Goal: Transaction & Acquisition: Purchase product/service

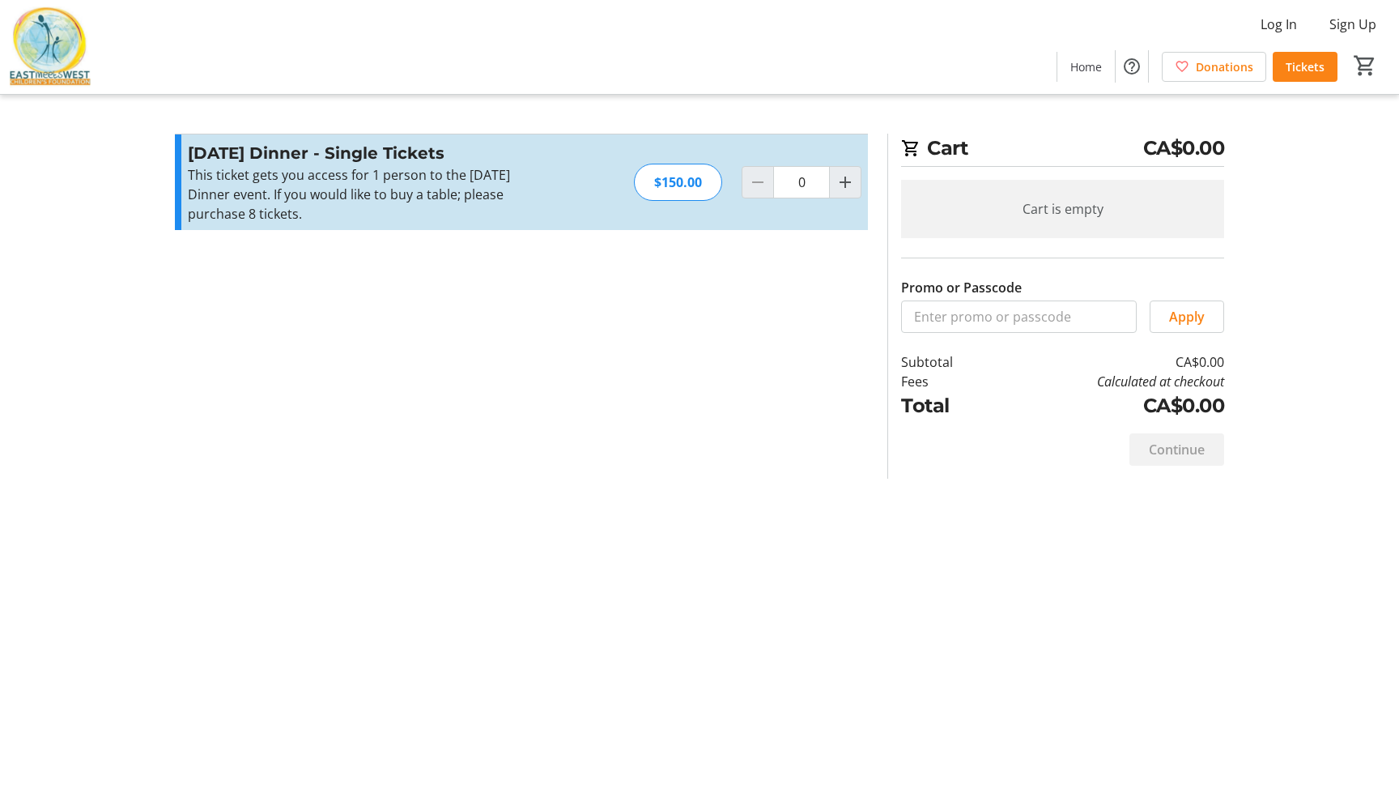
click at [613, 56] on div "Log In Sign Up Home Donations Tickets 0" at bounding box center [699, 47] width 1399 height 94
click at [856, 189] on span "Increment by one" at bounding box center [845, 182] width 31 height 31
type input "2"
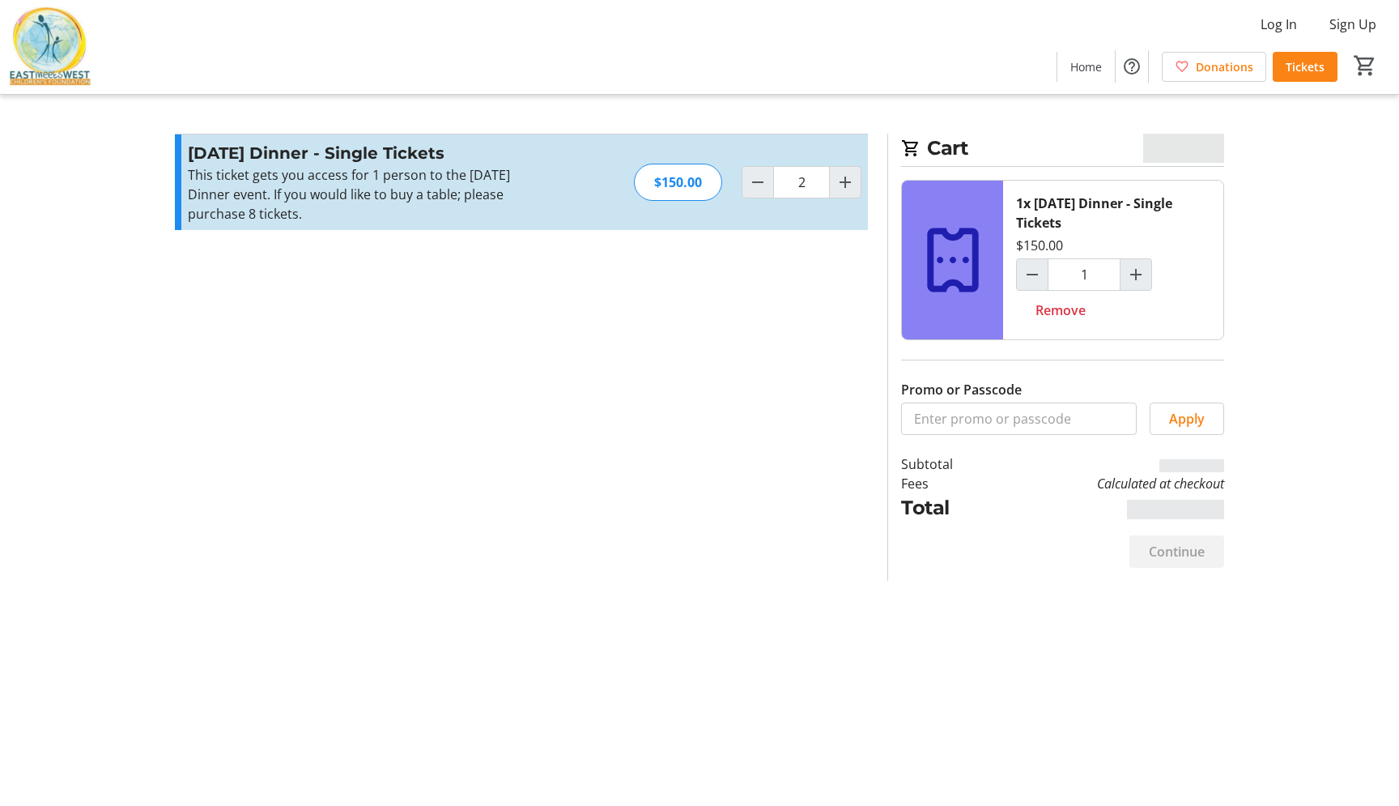
type input "2"
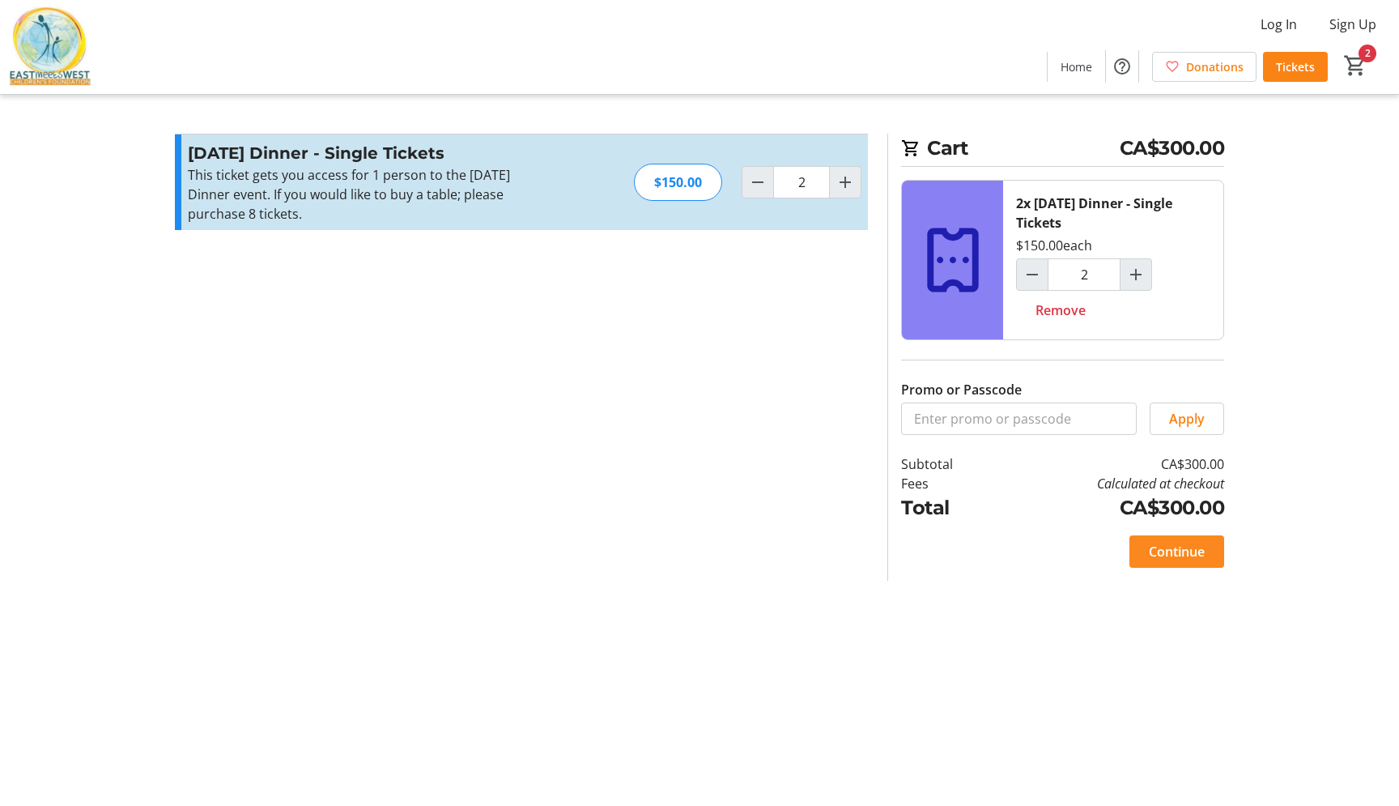
click at [1196, 564] on span at bounding box center [1177, 551] width 95 height 39
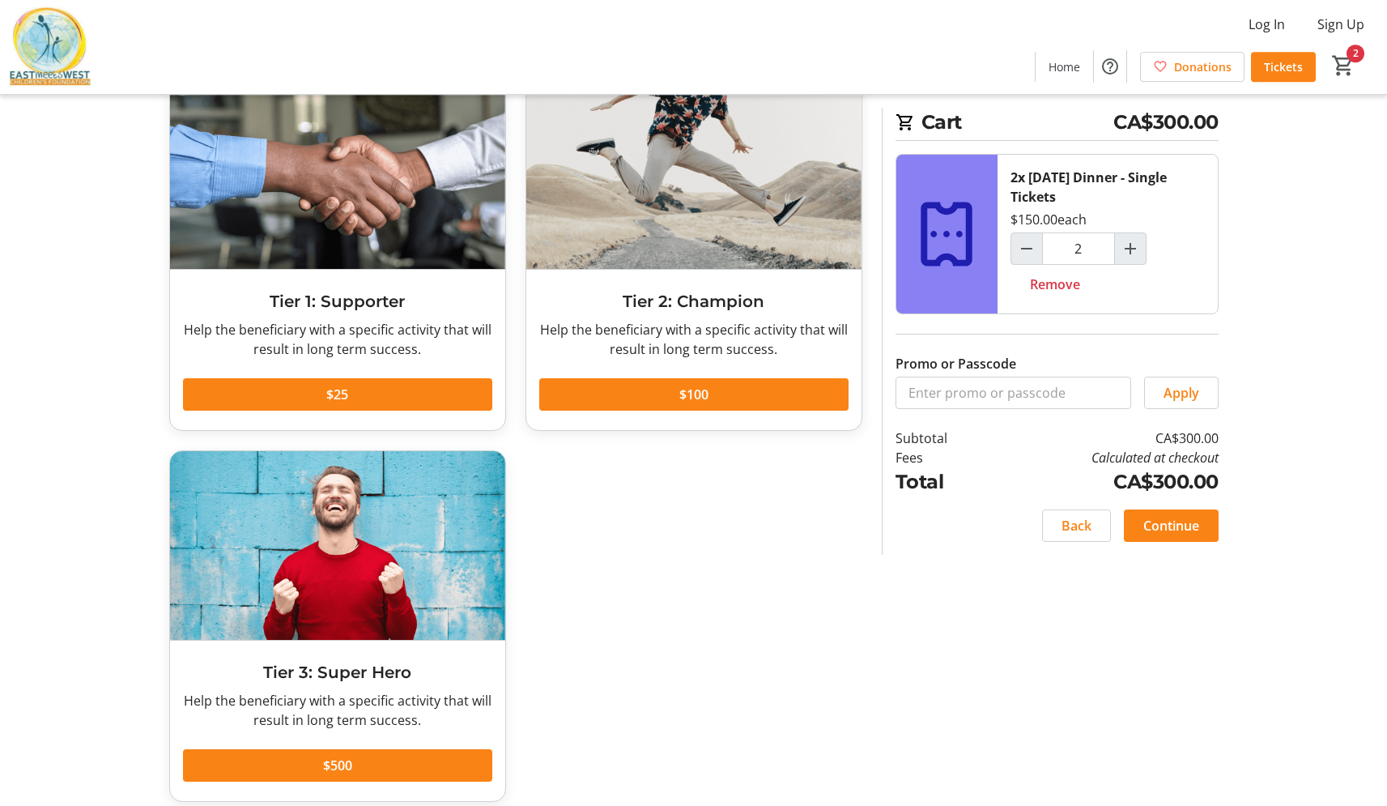
scroll to position [104, 0]
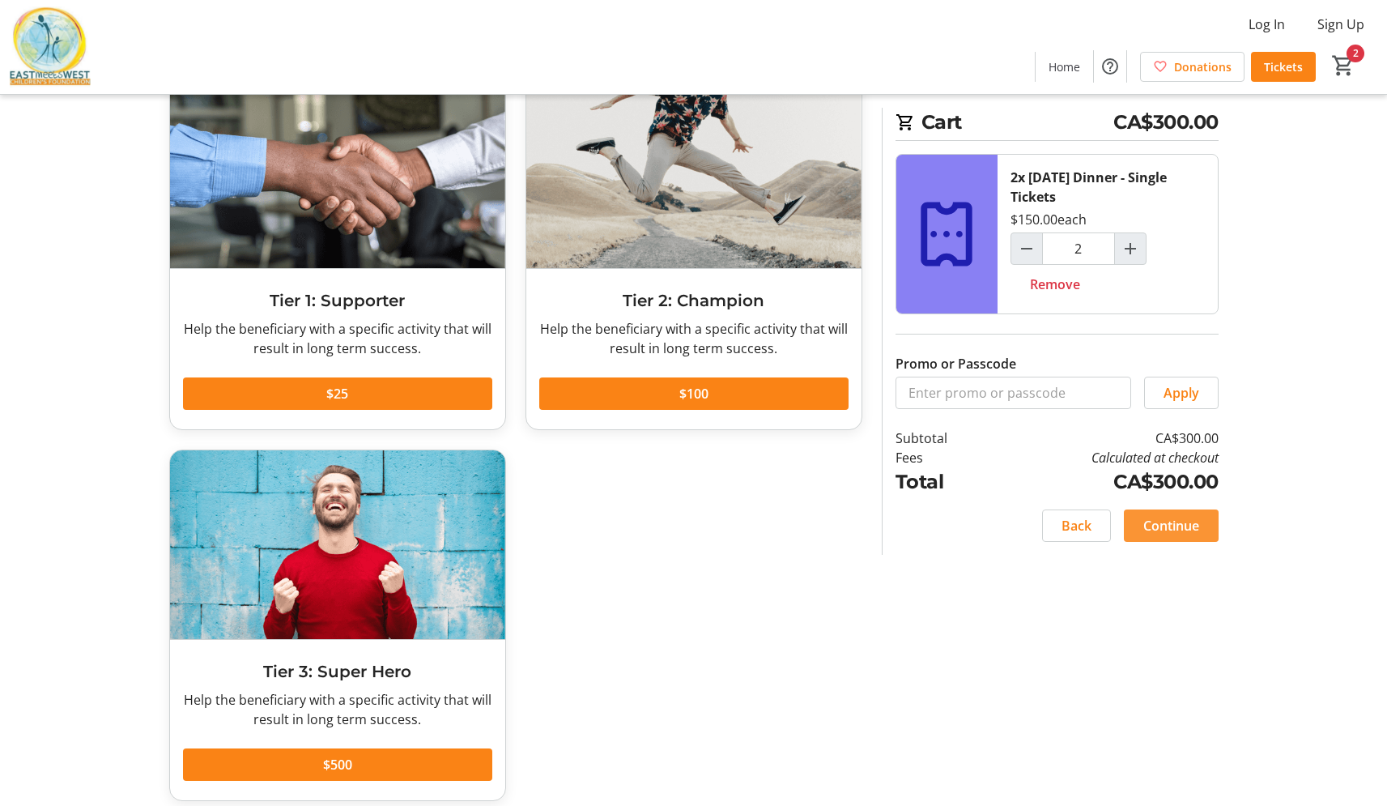
click at [1160, 526] on span "Continue" at bounding box center [1171, 525] width 56 height 19
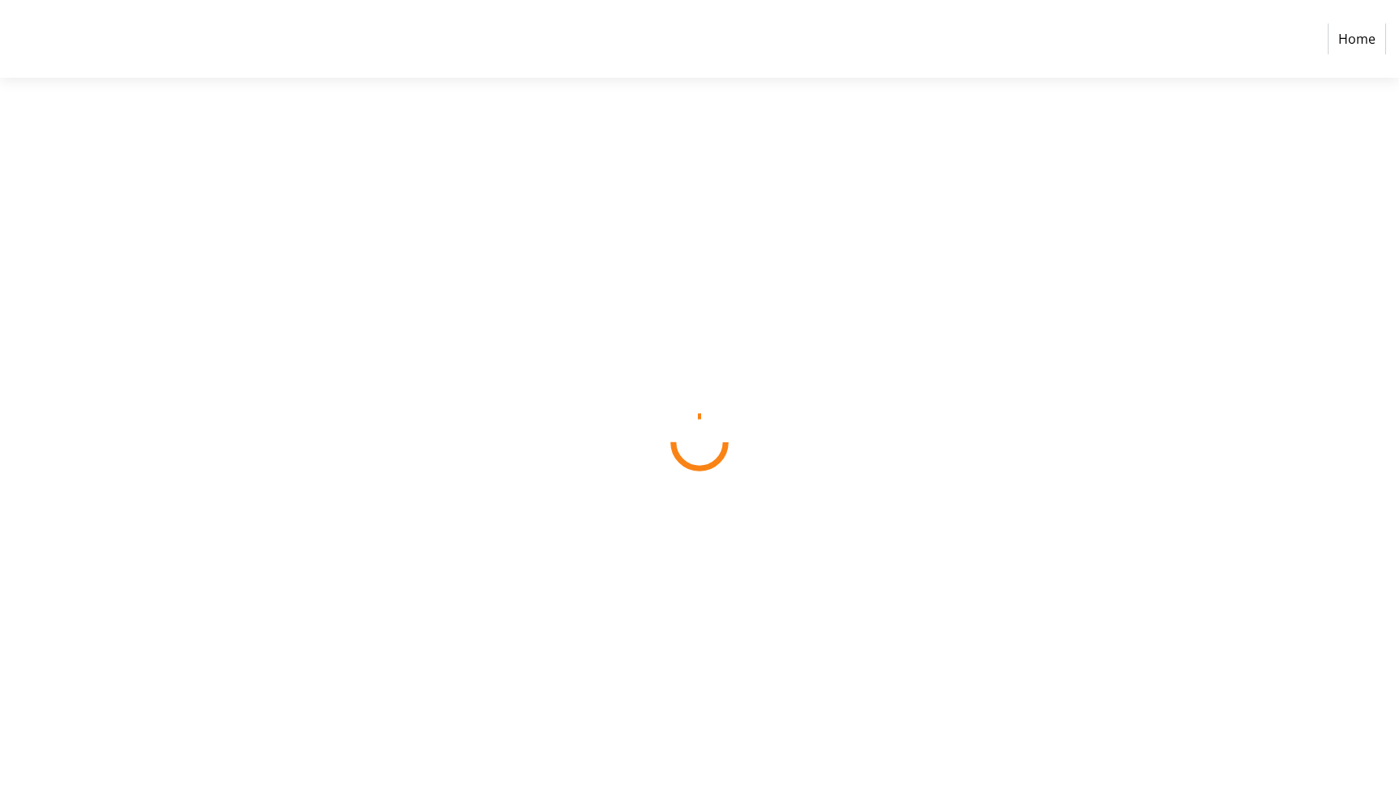
select select "CA"
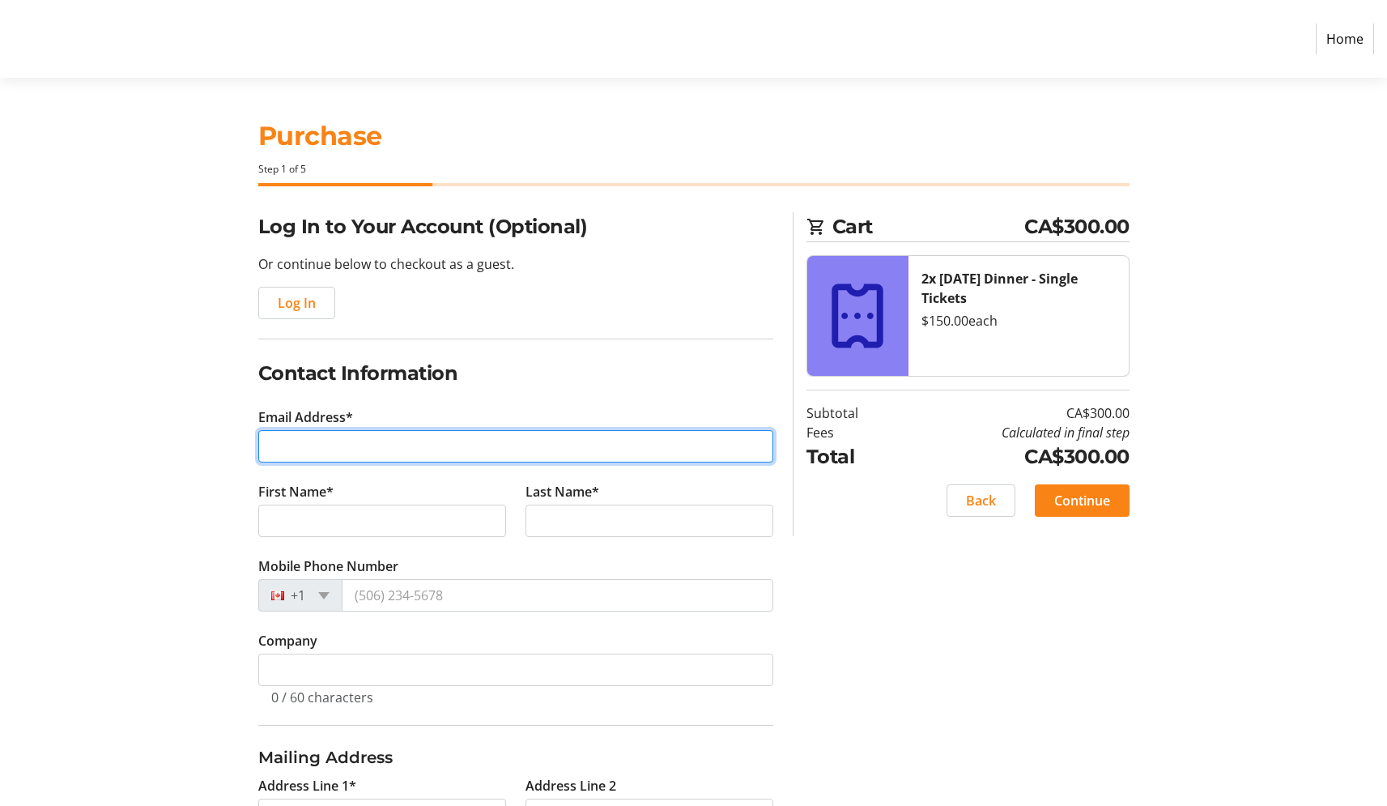
click at [384, 437] on input "Email Address*" at bounding box center [515, 446] width 515 height 32
type input "[EMAIL_ADDRESS][DOMAIN_NAME]"
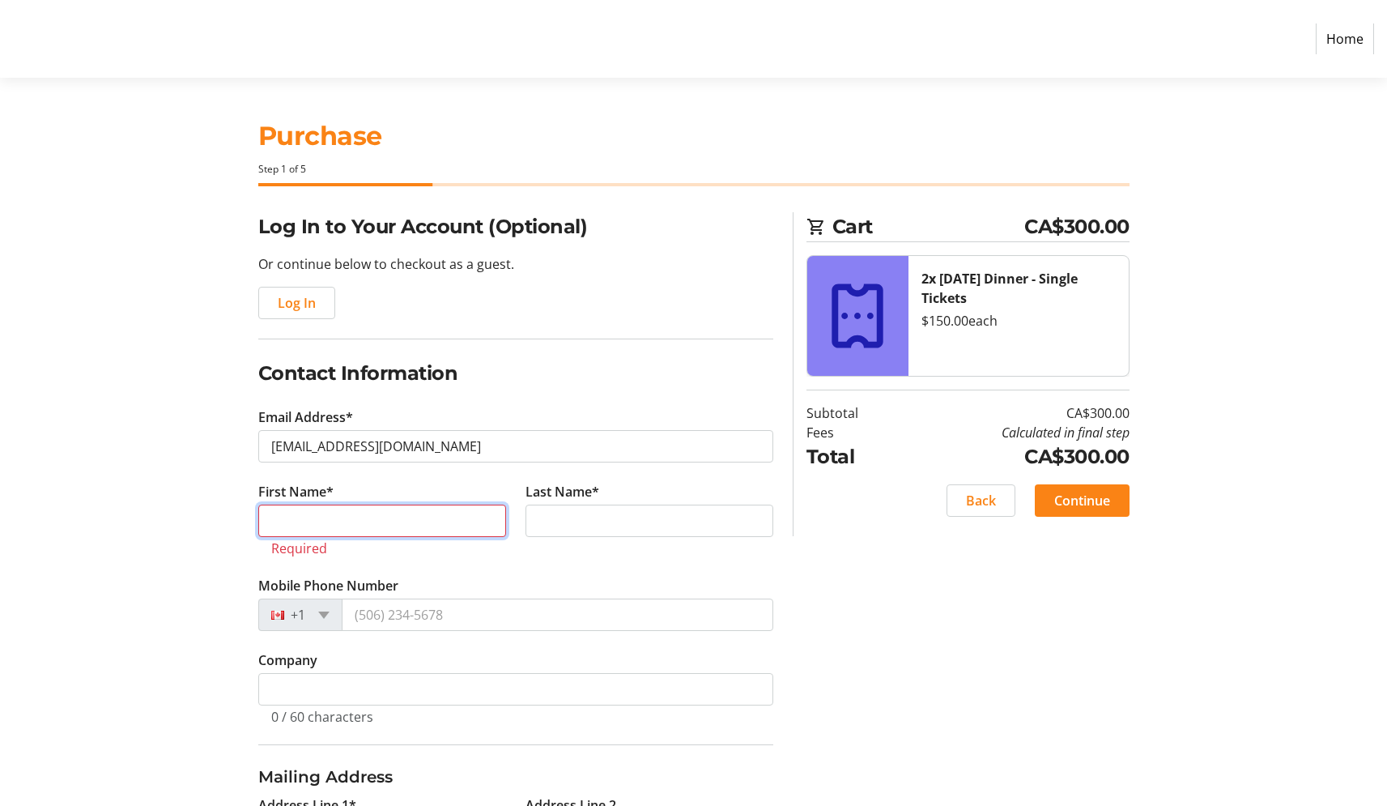
type input "Dilip"
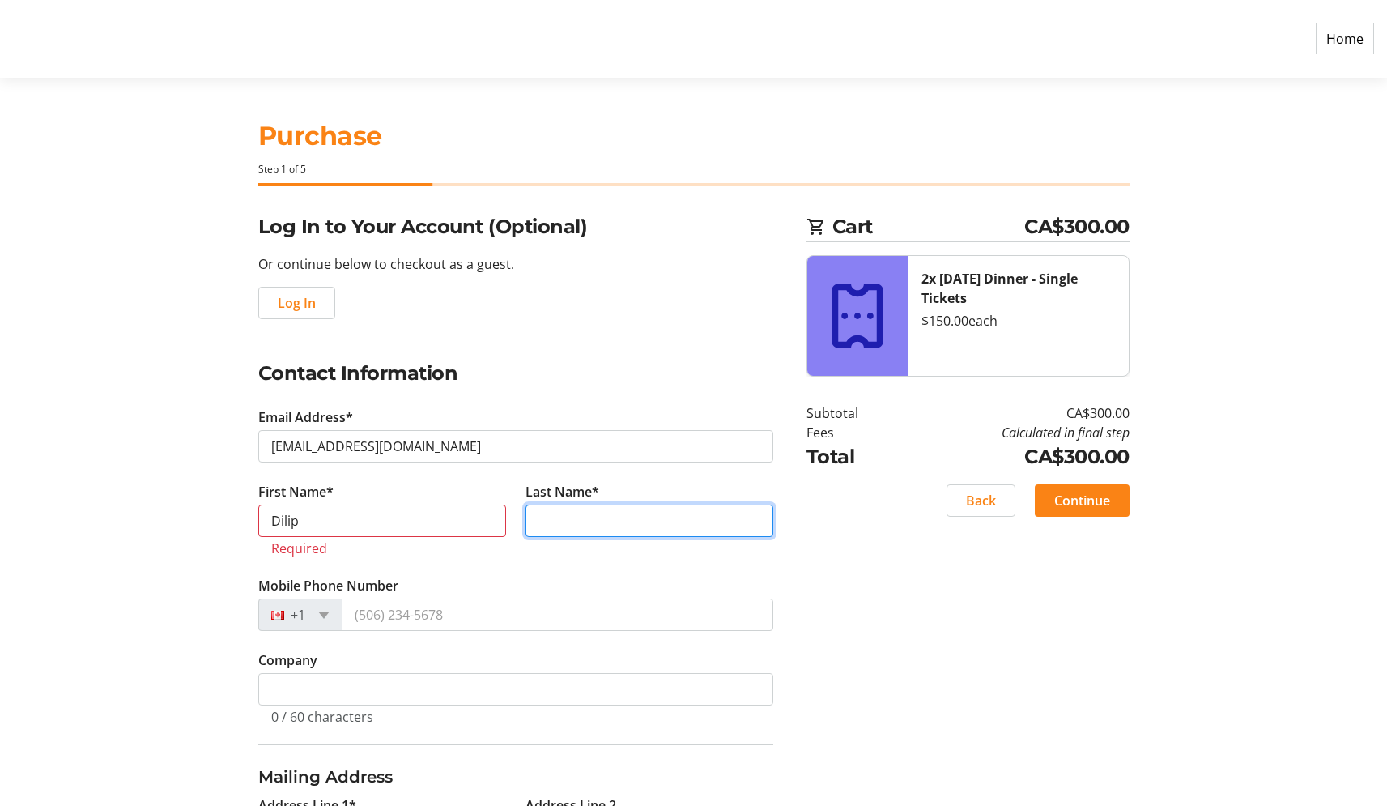
type input "[PERSON_NAME]"
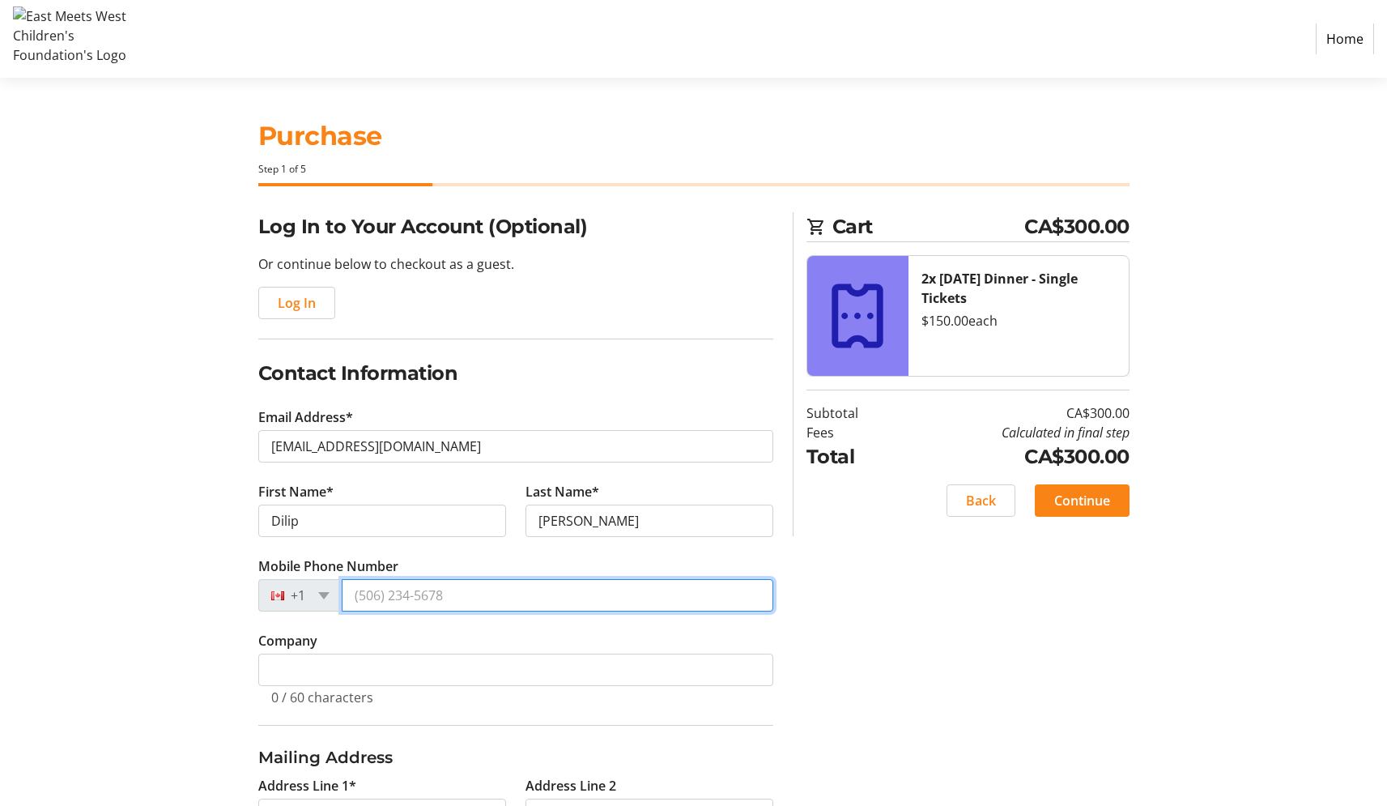
click at [394, 597] on input "Mobile Phone Number" at bounding box center [558, 595] width 432 height 32
type input "[PHONE_NUMBER]"
click at [162, 624] on div "Log In to Your Account (Optional) Or continue below to checkout as a guest. Log…" at bounding box center [694, 615] width 1069 height 807
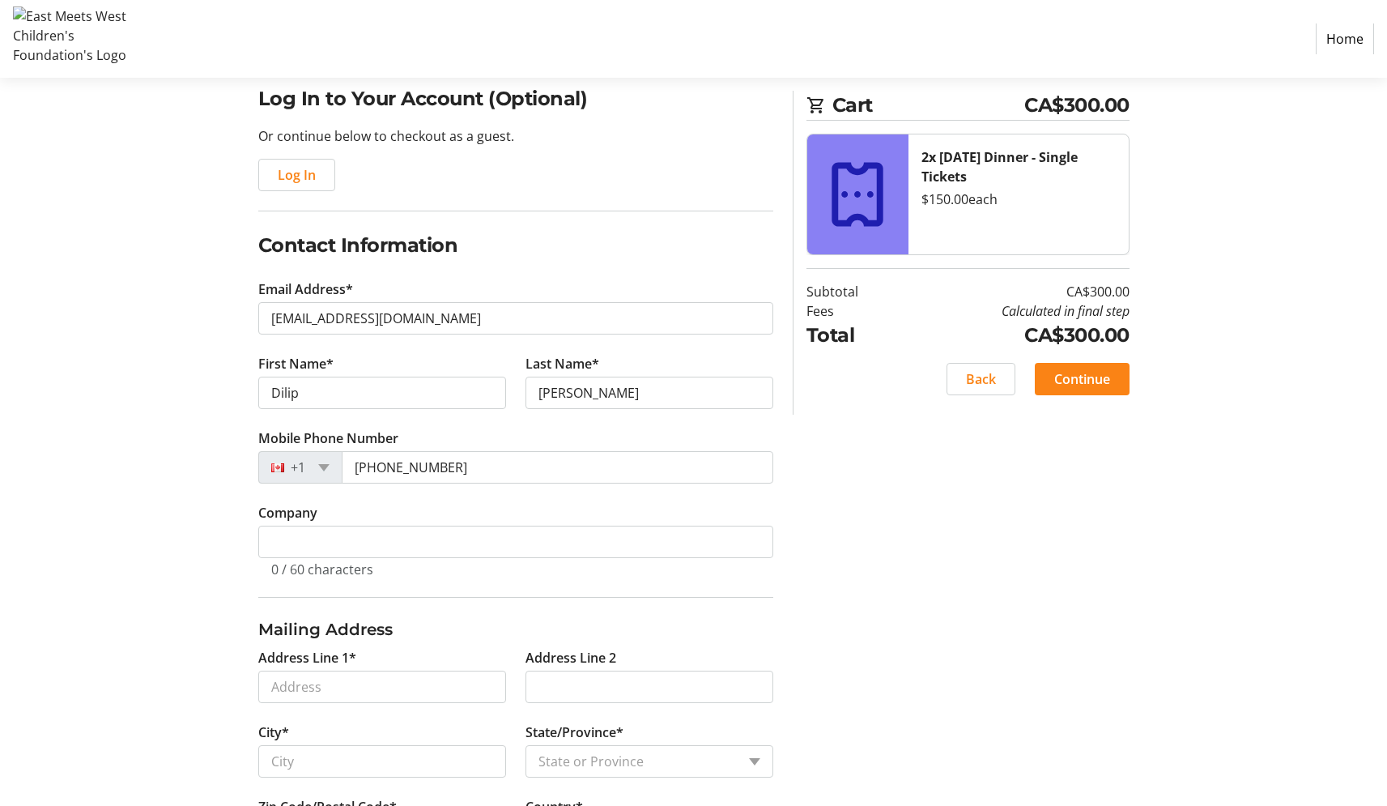
scroll to position [155, 0]
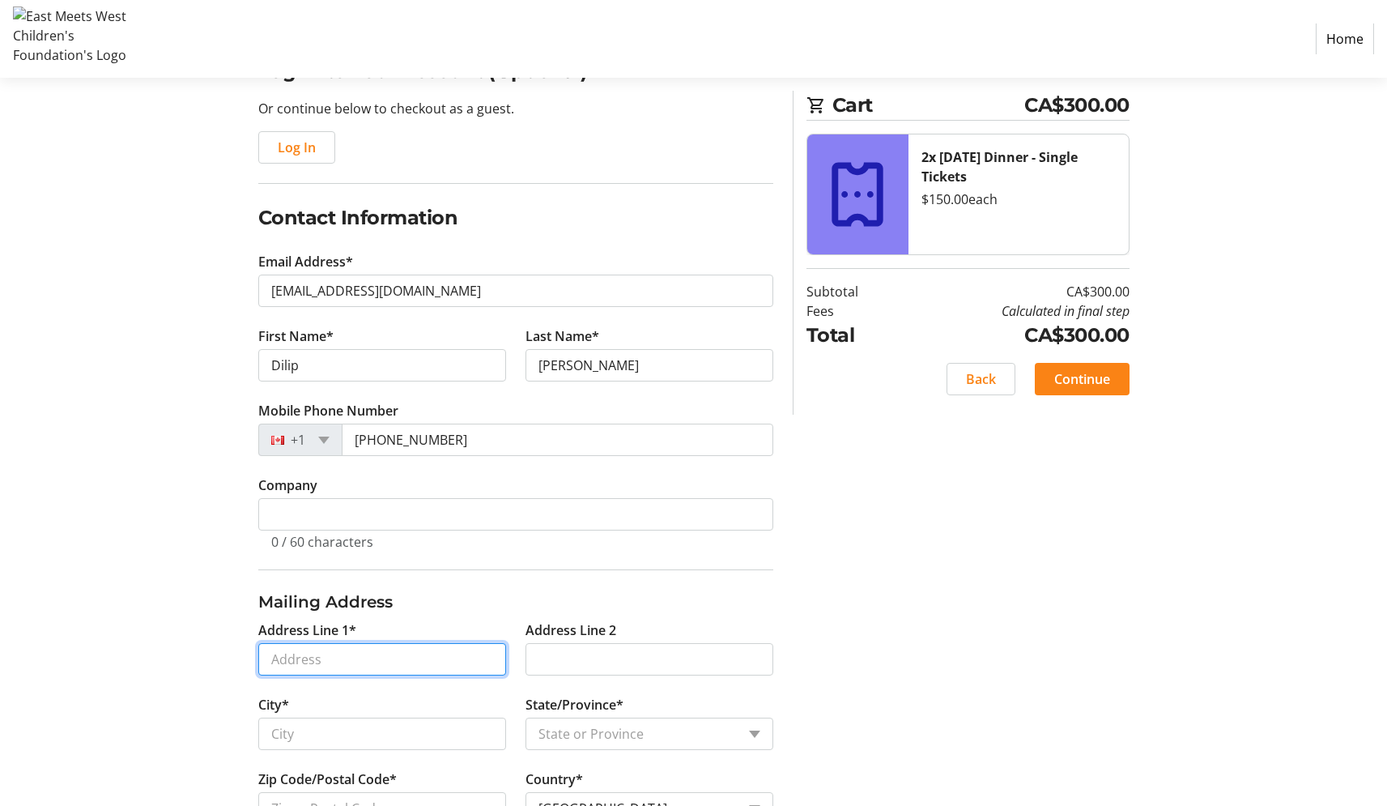
click at [275, 657] on input "Address Line 1*" at bounding box center [382, 659] width 248 height 32
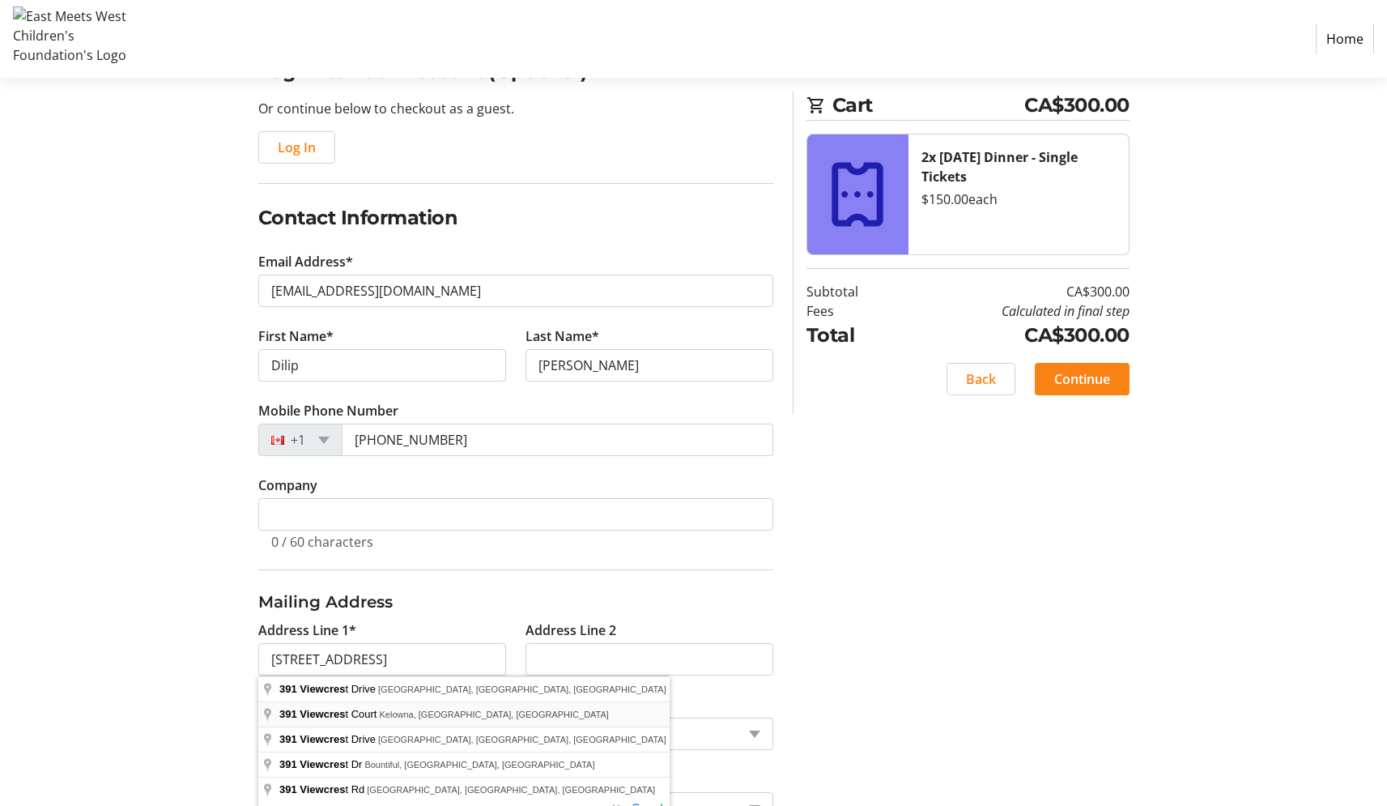
type input "[STREET_ADDRESS]"
type input "Kelowna"
select select "BC"
type input "V1W 4J9"
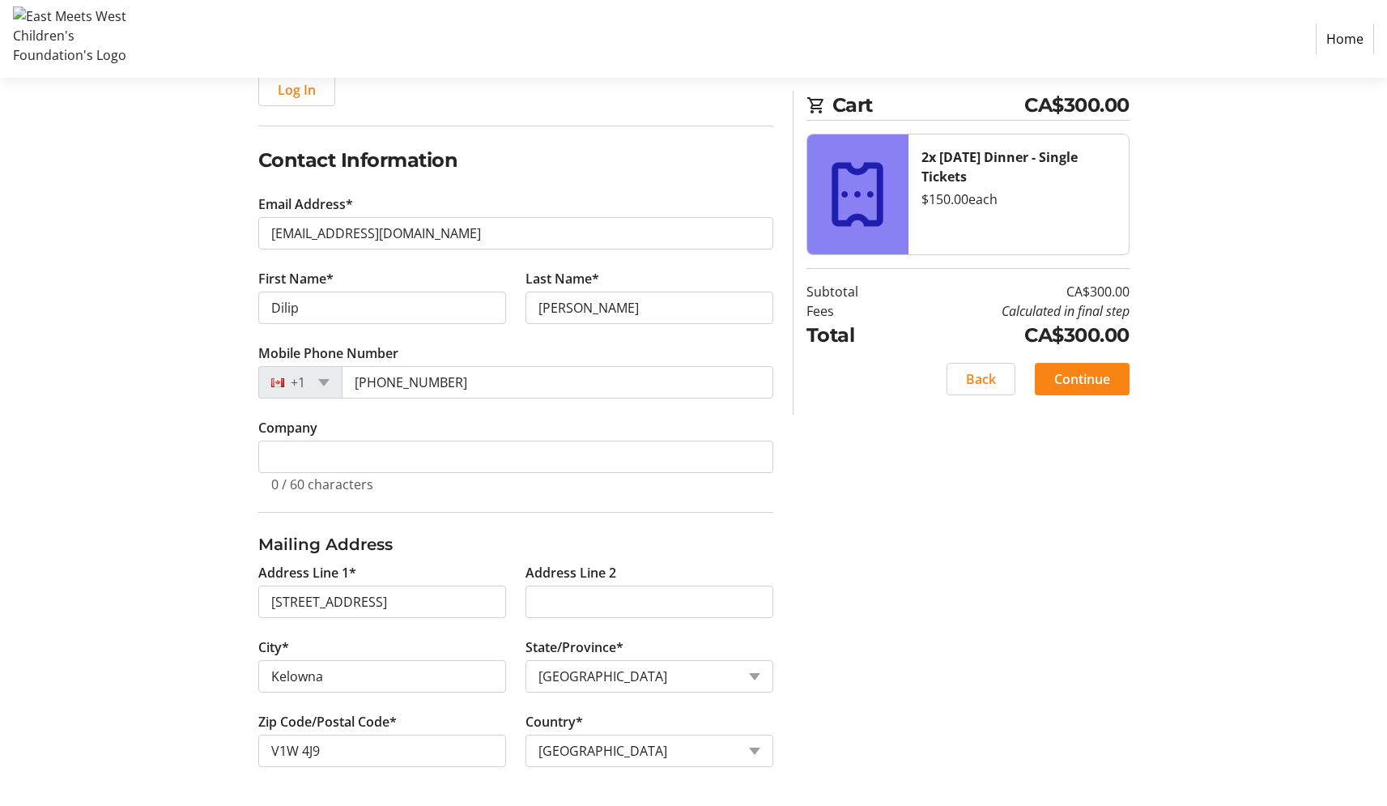
scroll to position [213, 0]
click at [1076, 382] on span "Continue" at bounding box center [1082, 378] width 56 height 19
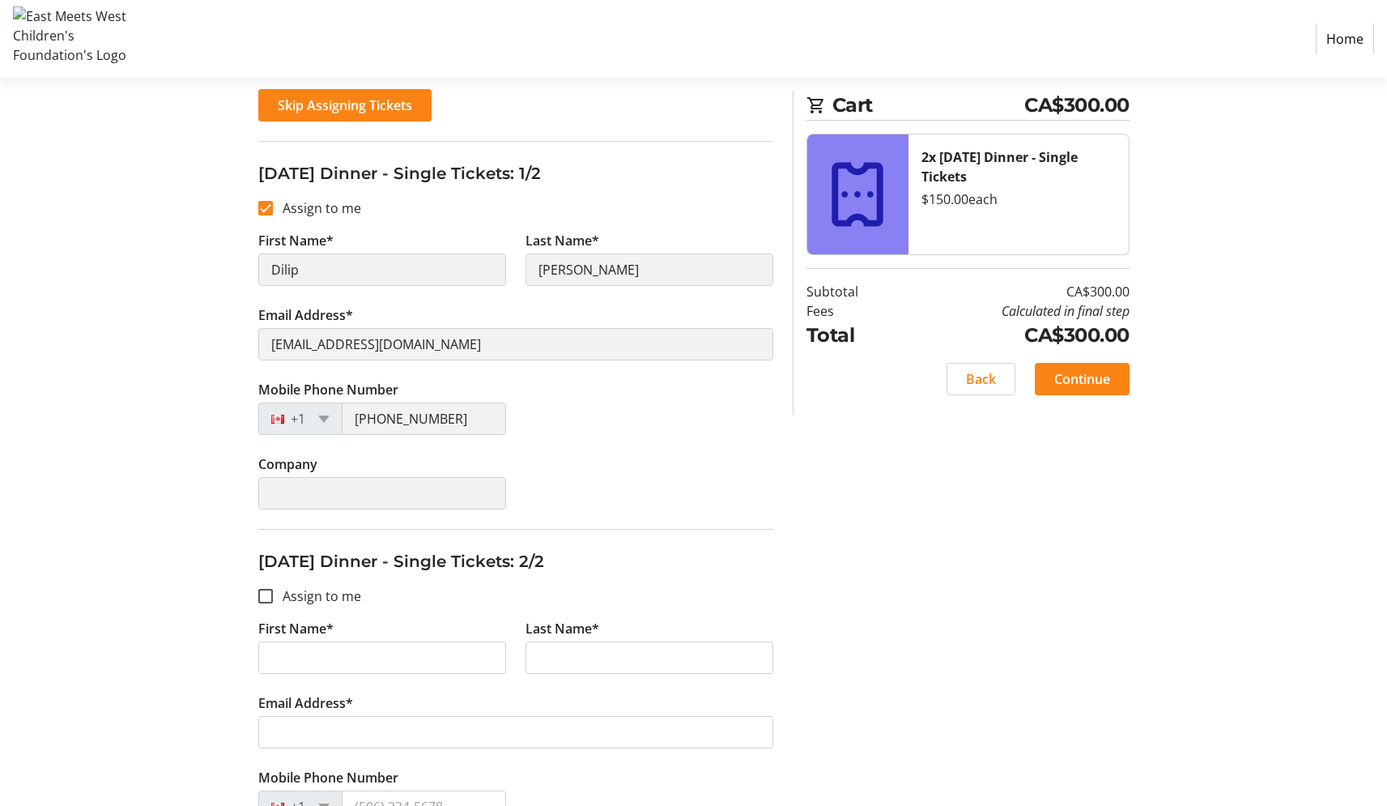
scroll to position [207, 0]
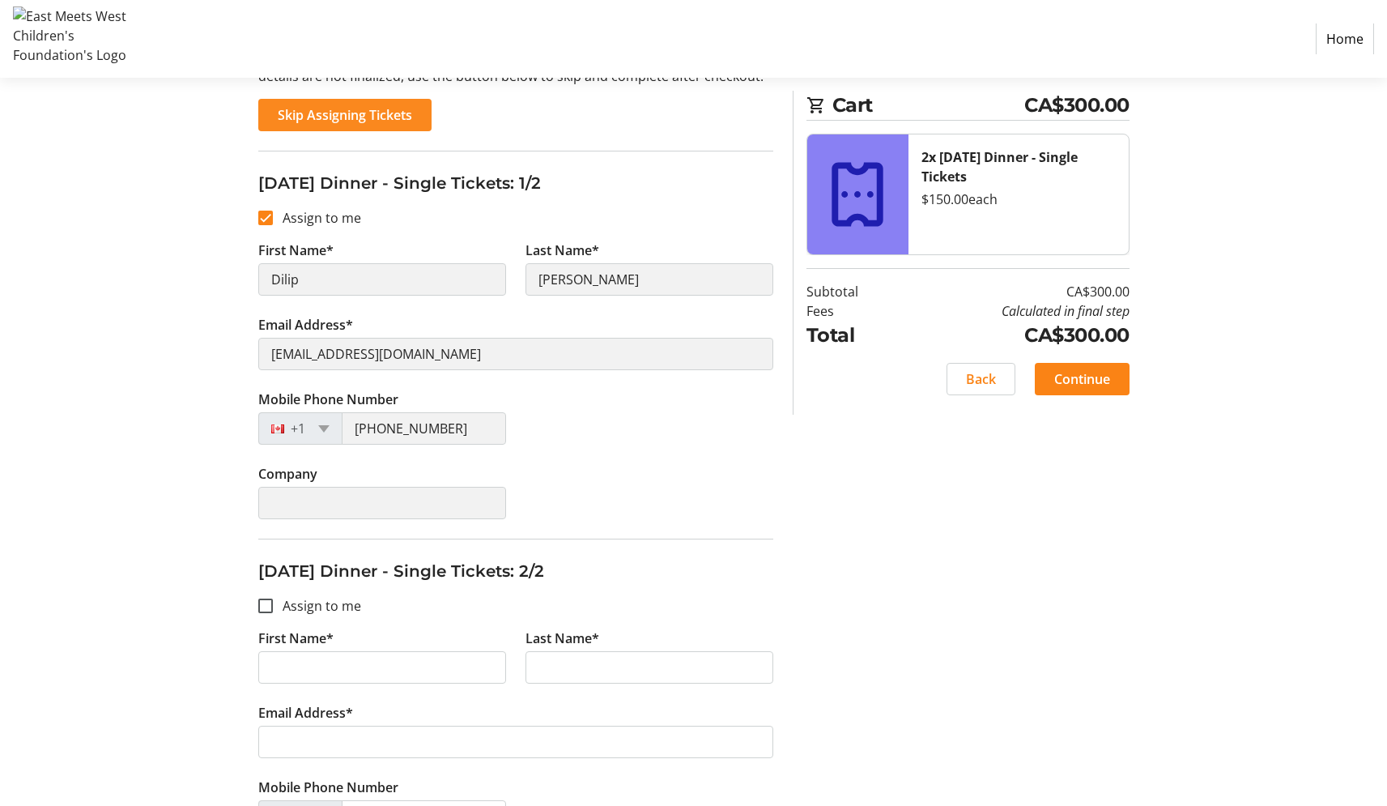
click at [332, 127] on span at bounding box center [344, 115] width 173 height 39
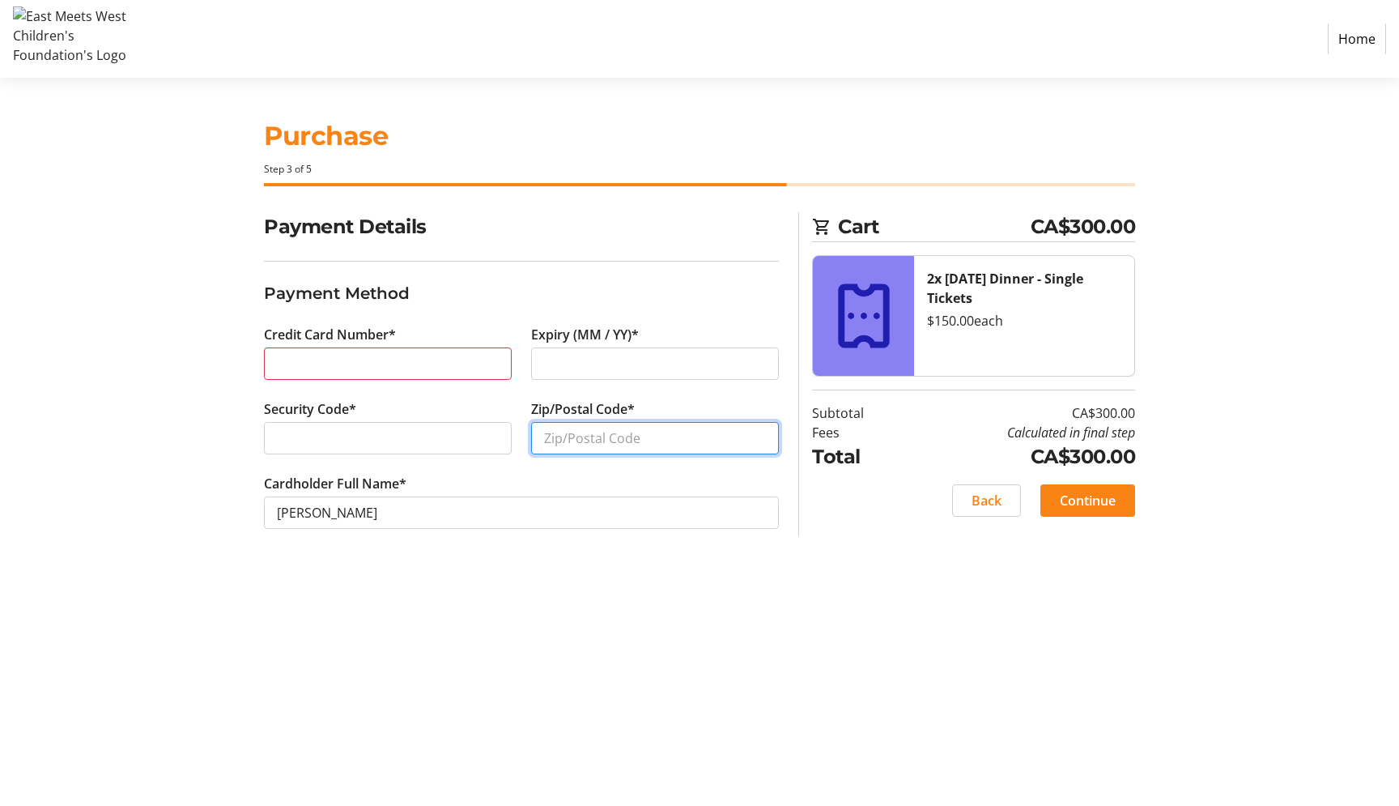
click at [573, 439] on input "Zip/Postal Code*" at bounding box center [655, 438] width 248 height 32
type input "V1W4J9"
click at [275, 441] on div at bounding box center [388, 438] width 248 height 32
click at [832, 652] on div "Purchase Step 3 of 5 Cart CA$300.00 2x [DATE] Dinner - Single Tickets $150.00 e…" at bounding box center [699, 442] width 1069 height 728
click at [1105, 510] on span "Continue" at bounding box center [1088, 500] width 56 height 19
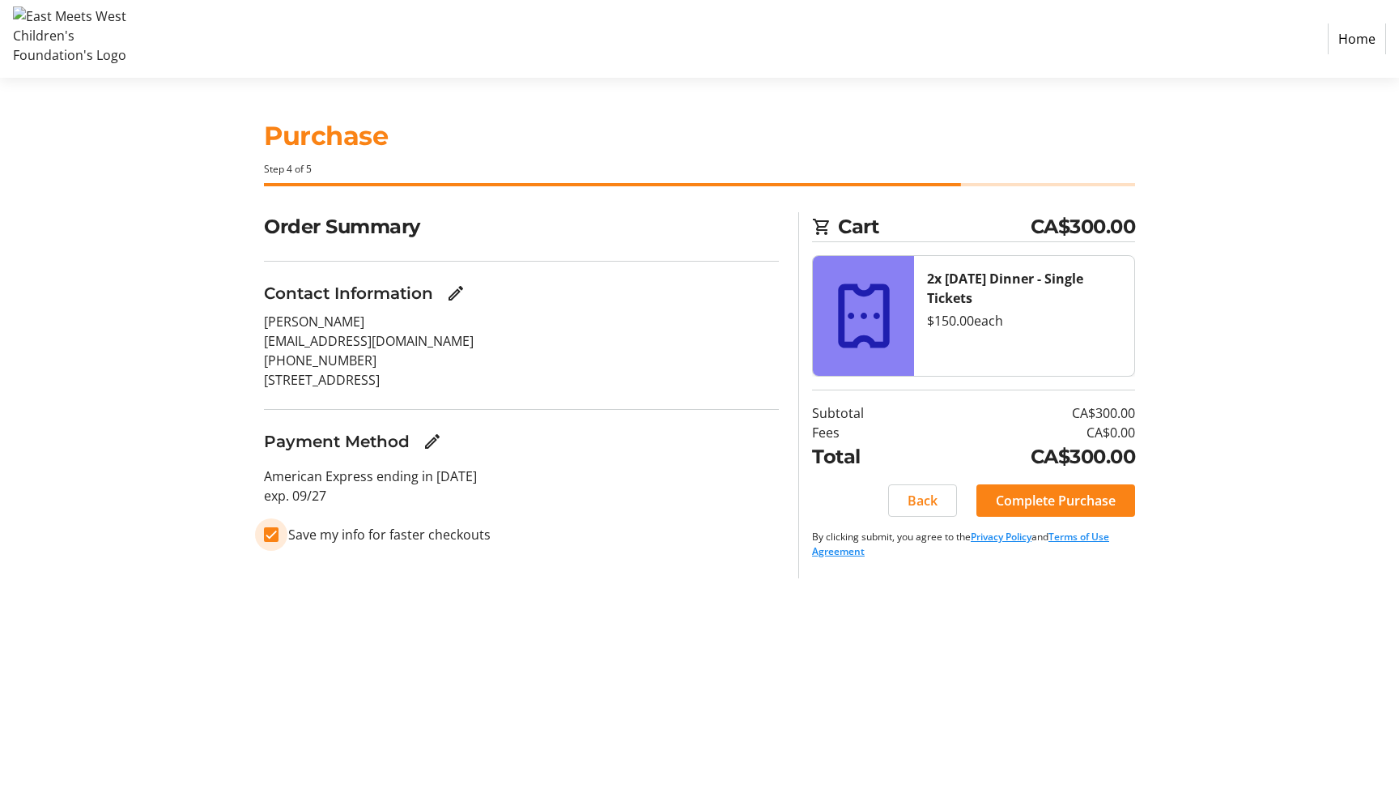
click at [278, 531] on input "Save my info for faster checkouts" at bounding box center [271, 534] width 15 height 15
checkbox input "false"
click at [854, 583] on div "Purchase Step 4 of 5 Cart CA$300.00 2x [DATE] Dinner - Single Tickets $150.00 e…" at bounding box center [699, 442] width 1069 height 728
click at [1062, 501] on span "Complete Purchase" at bounding box center [1056, 500] width 120 height 19
